Goal: Find specific page/section: Find specific page/section

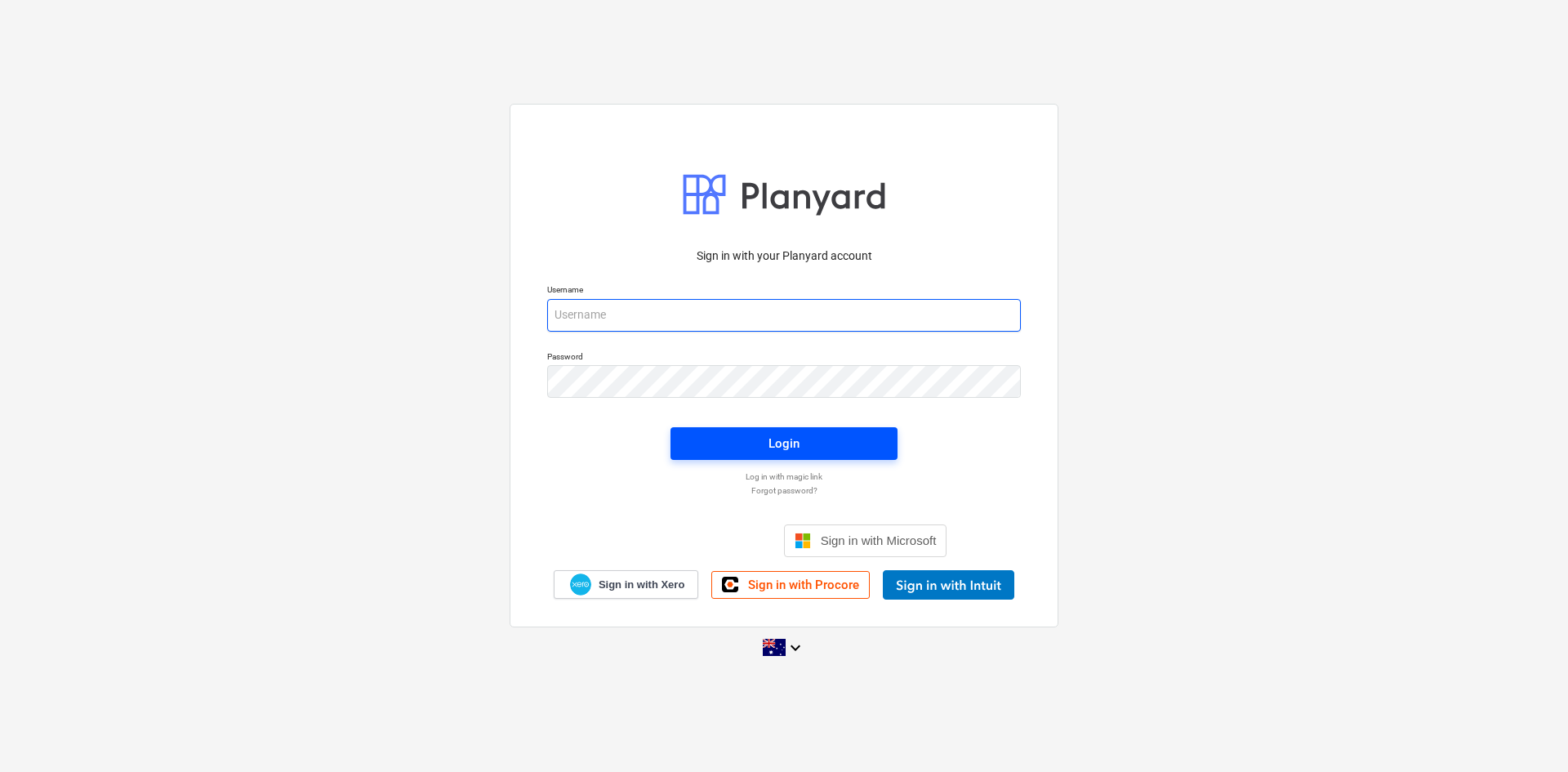
type input "[EMAIL_ADDRESS][DOMAIN_NAME]"
click at [840, 433] on span "Login" at bounding box center [784, 444] width 188 height 22
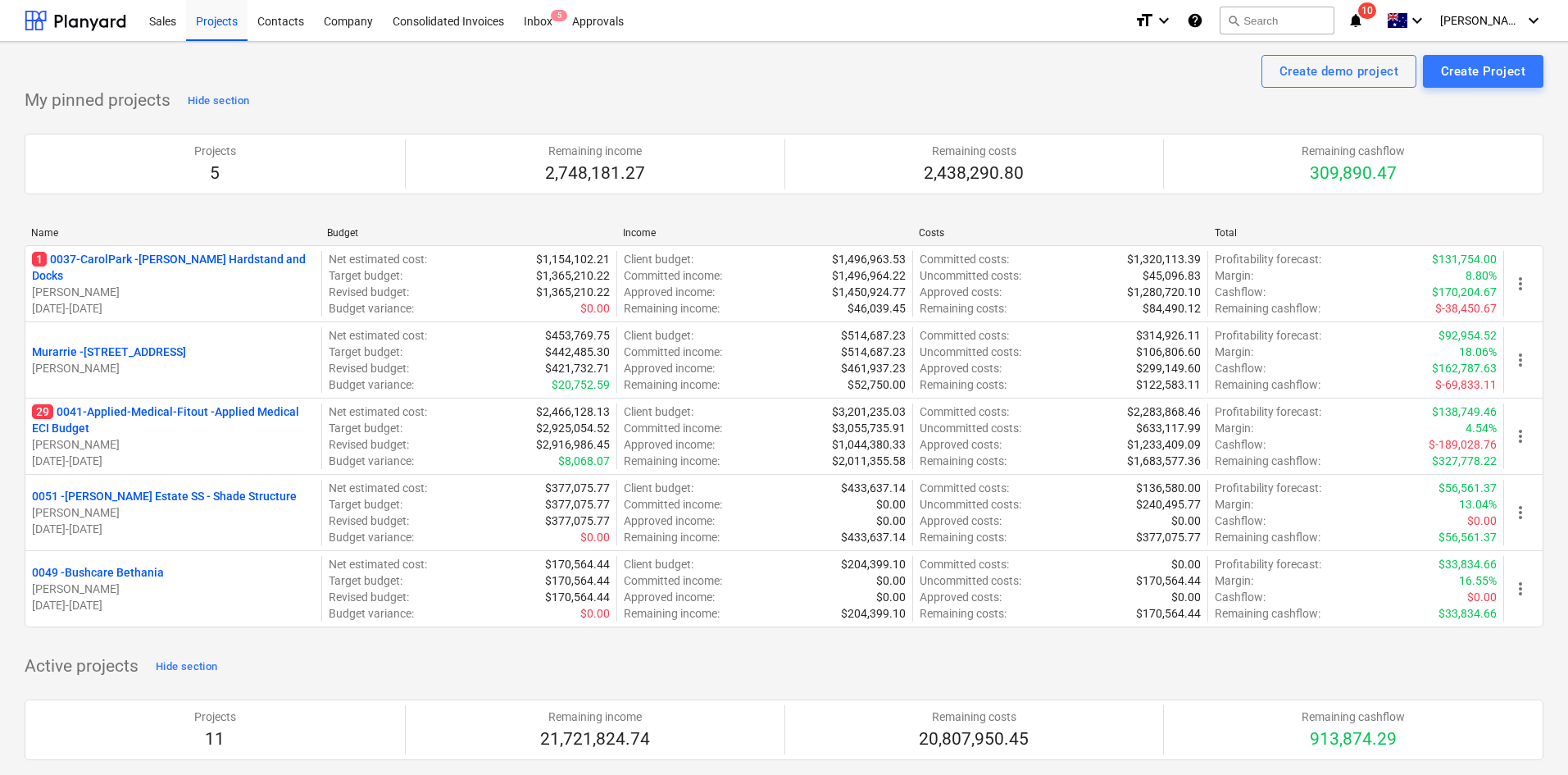
click at [103, 415] on p "29 0041-Applied-Medical-Fitout - Applied Medical ECI Budget" at bounding box center [172, 420] width 282 height 32
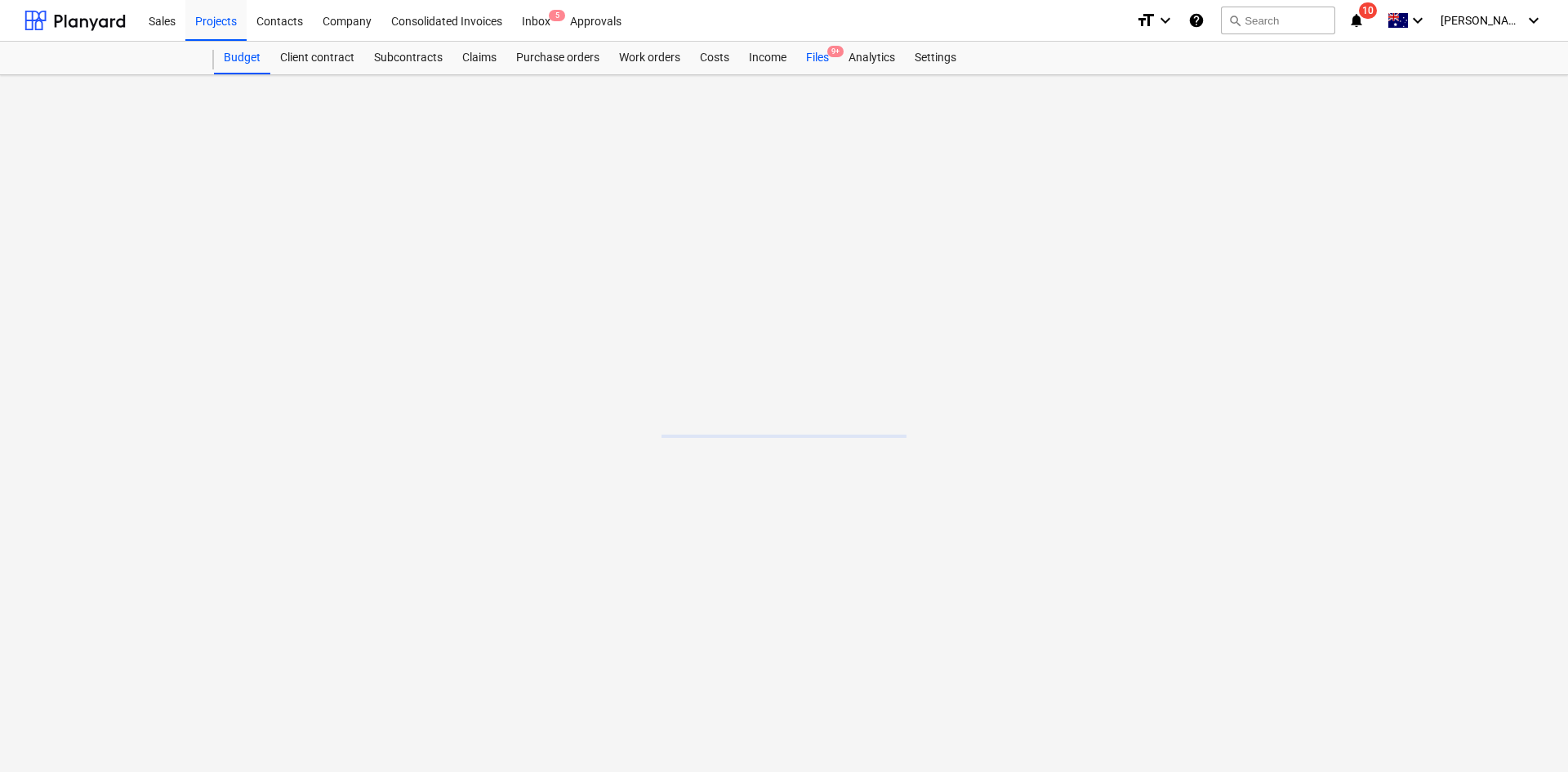
click at [835, 58] on span "9+" at bounding box center [835, 51] width 16 height 12
